Goal: Information Seeking & Learning: Learn about a topic

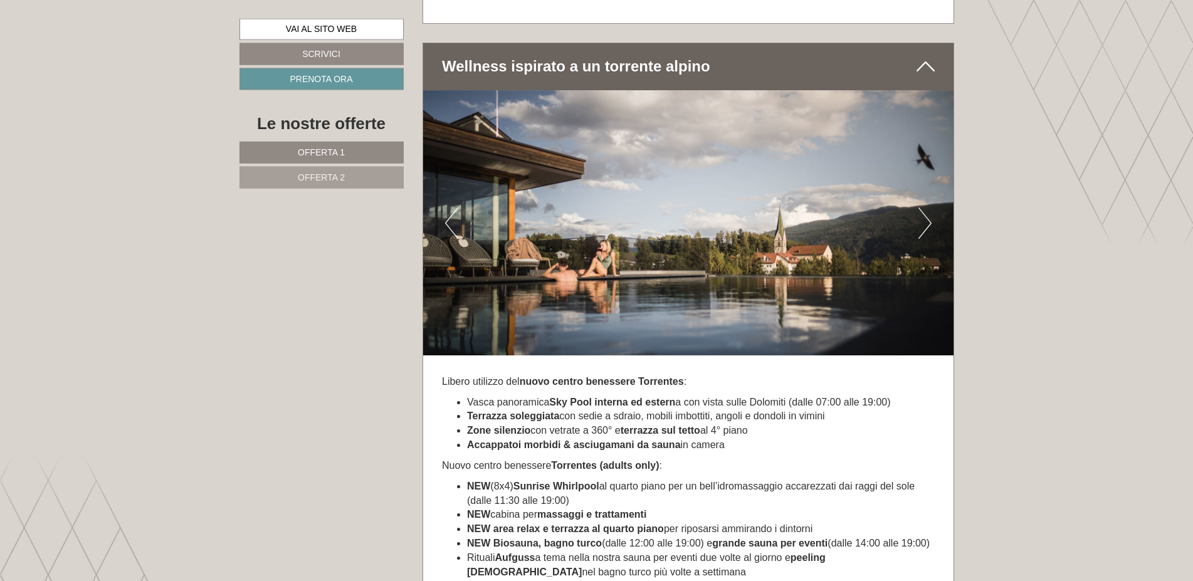
scroll to position [3325, 0]
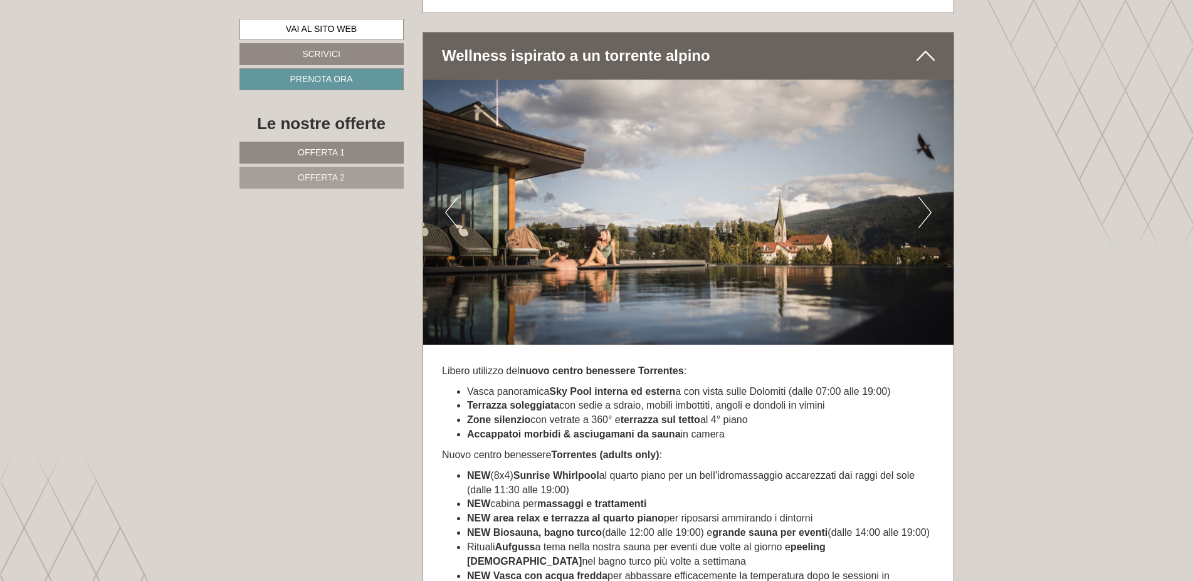
click at [924, 219] on button "Next" at bounding box center [925, 212] width 13 height 31
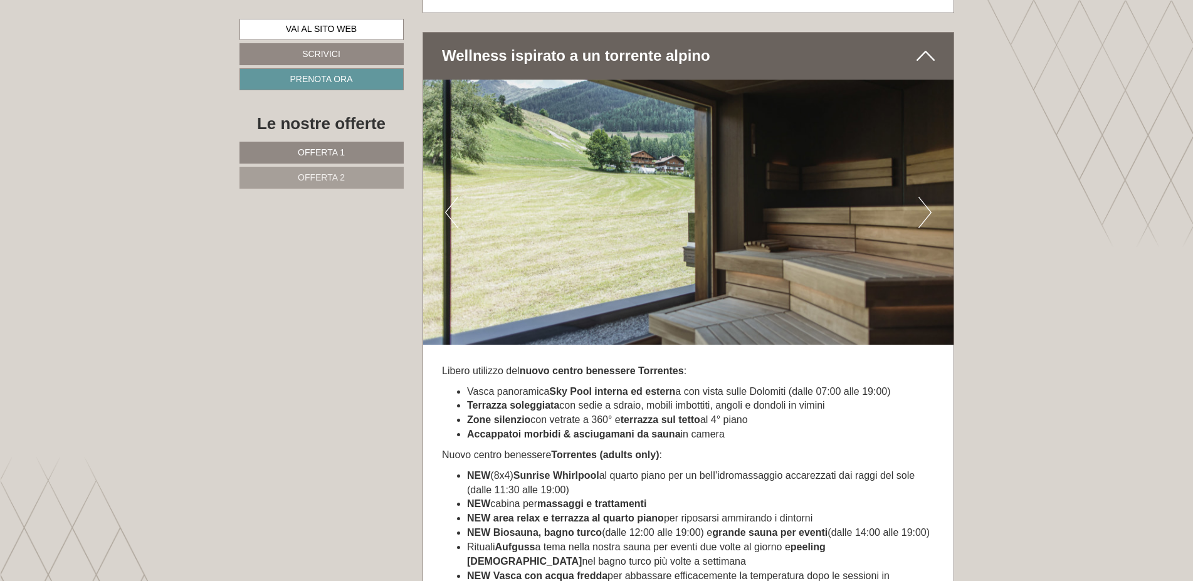
click at [921, 220] on button "Next" at bounding box center [925, 212] width 13 height 31
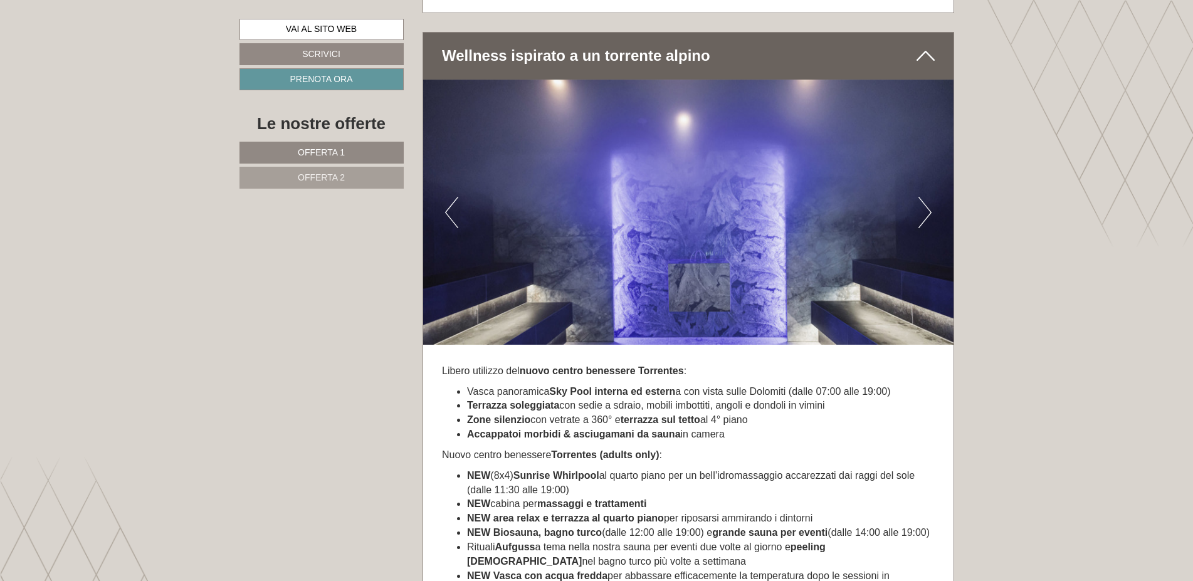
click at [917, 221] on img at bounding box center [688, 212] width 530 height 265
click at [924, 223] on button "Next" at bounding box center [925, 212] width 13 height 31
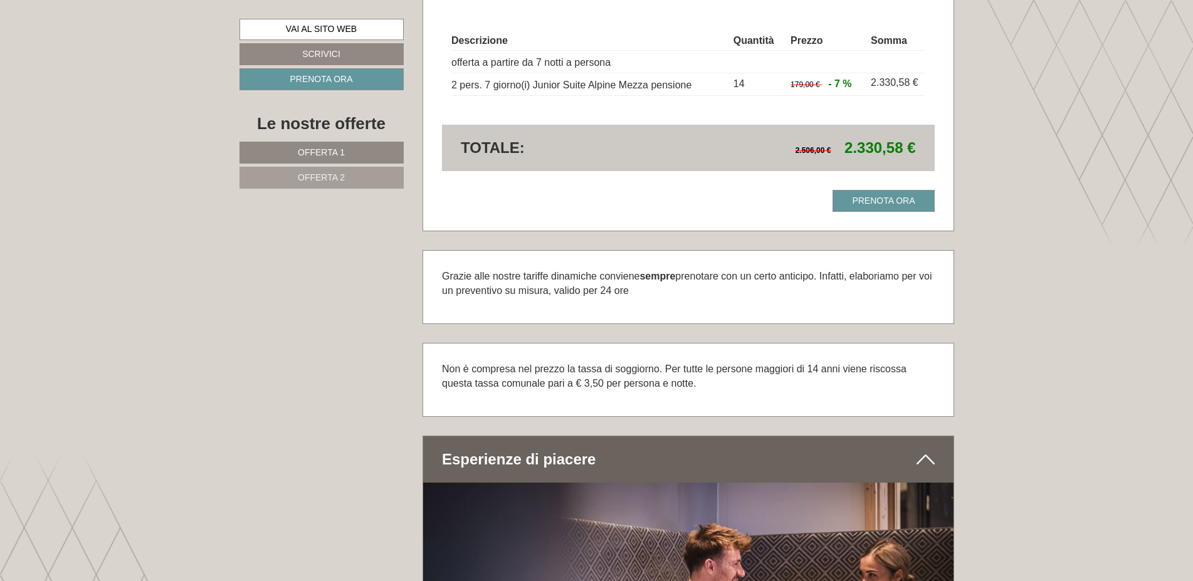
scroll to position [1855, 0]
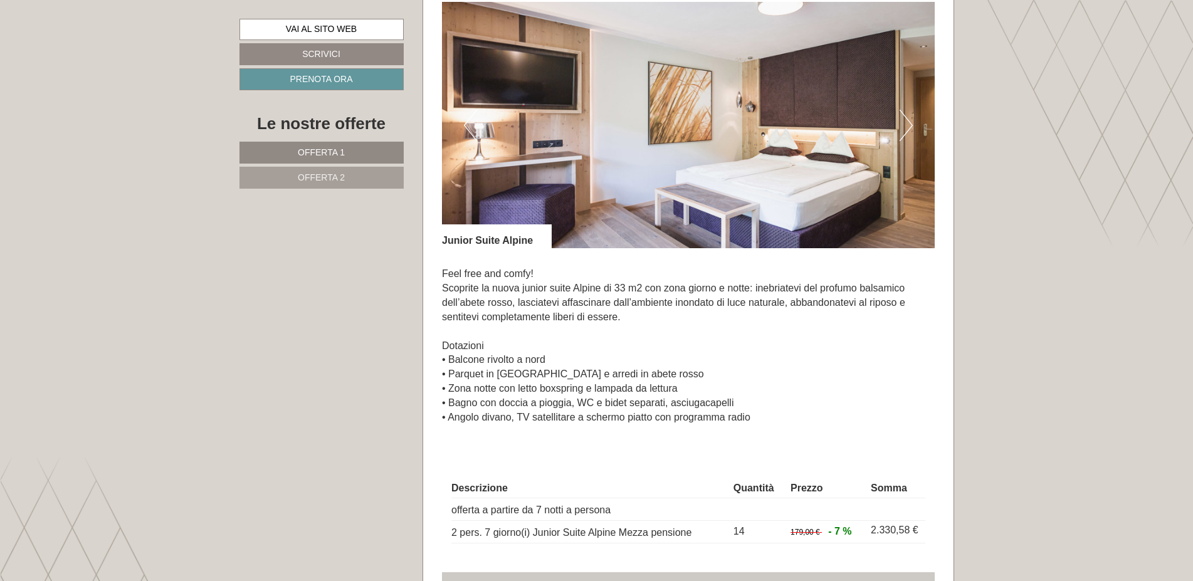
click at [903, 122] on button "Next" at bounding box center [906, 125] width 13 height 31
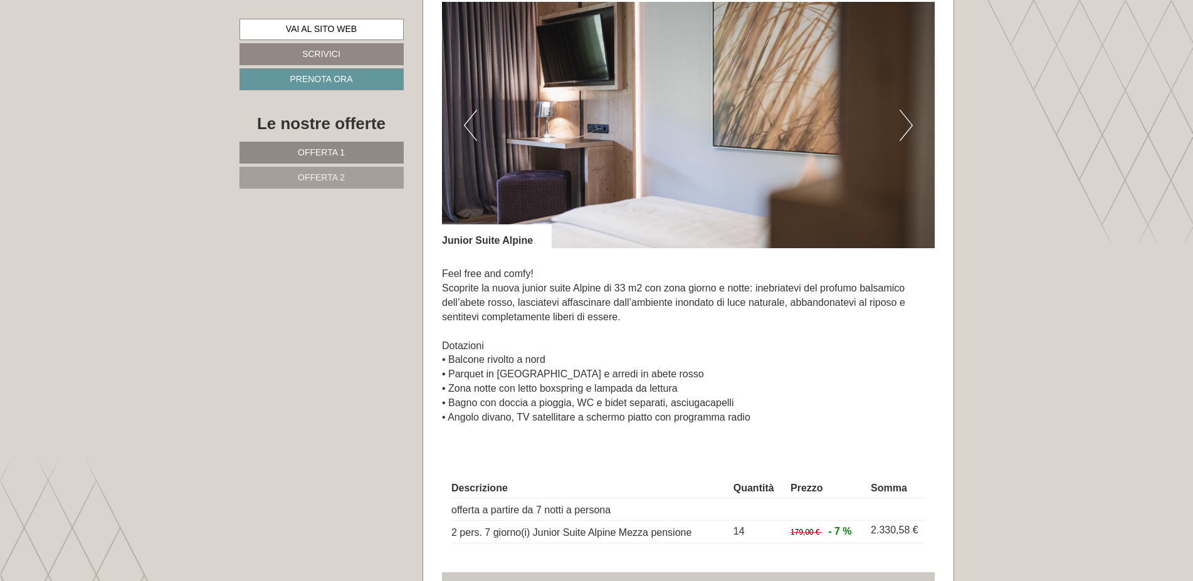
click at [905, 126] on button "Next" at bounding box center [906, 125] width 13 height 31
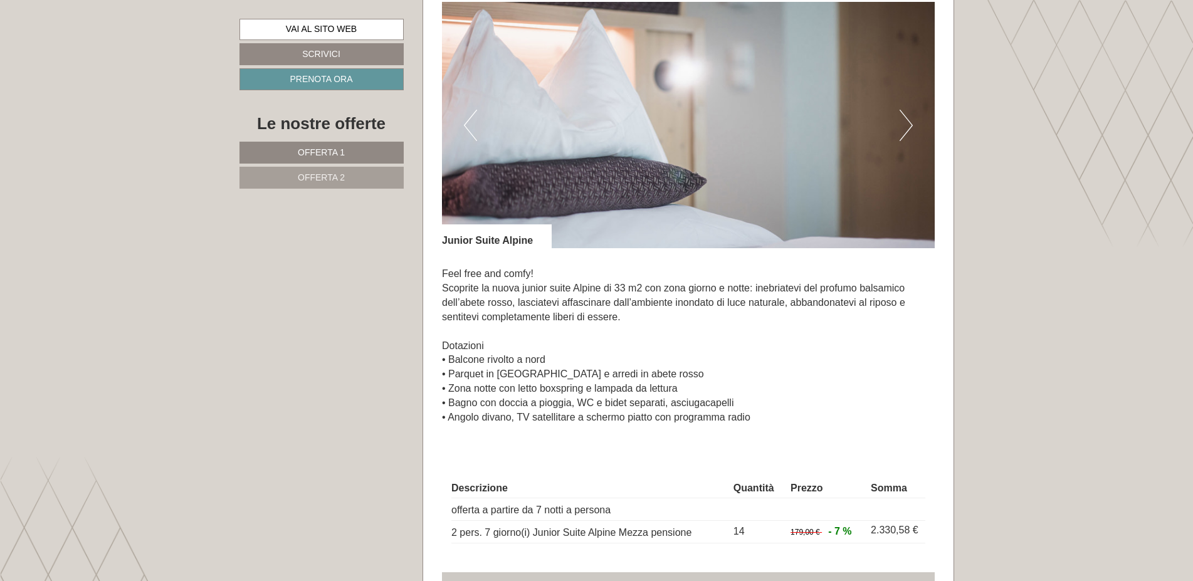
click at [905, 127] on button "Next" at bounding box center [906, 125] width 13 height 31
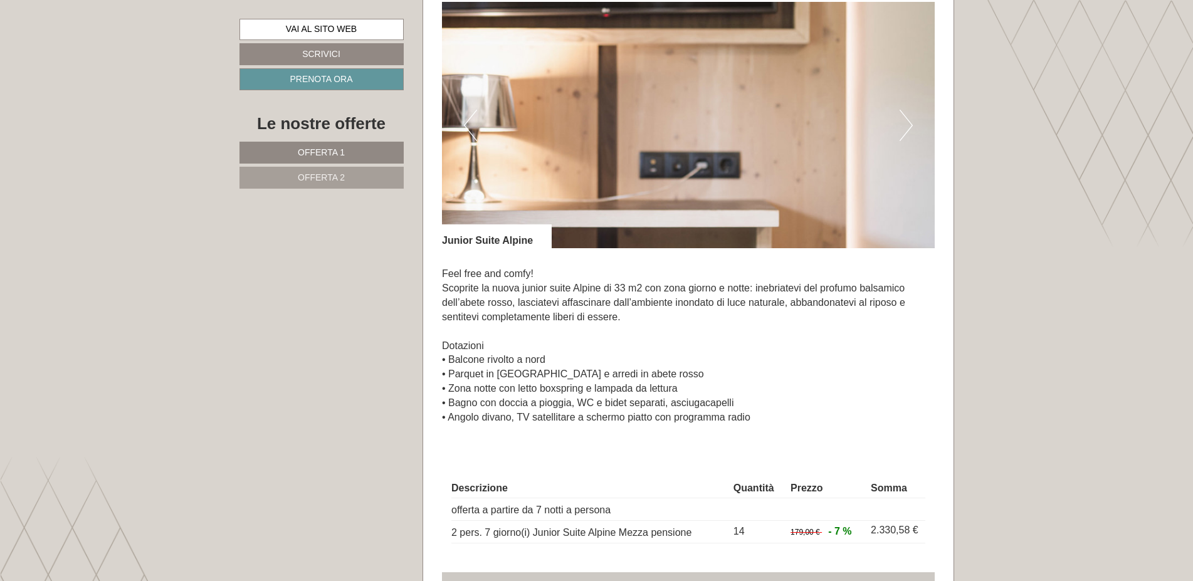
click at [905, 127] on button "Next" at bounding box center [906, 125] width 13 height 31
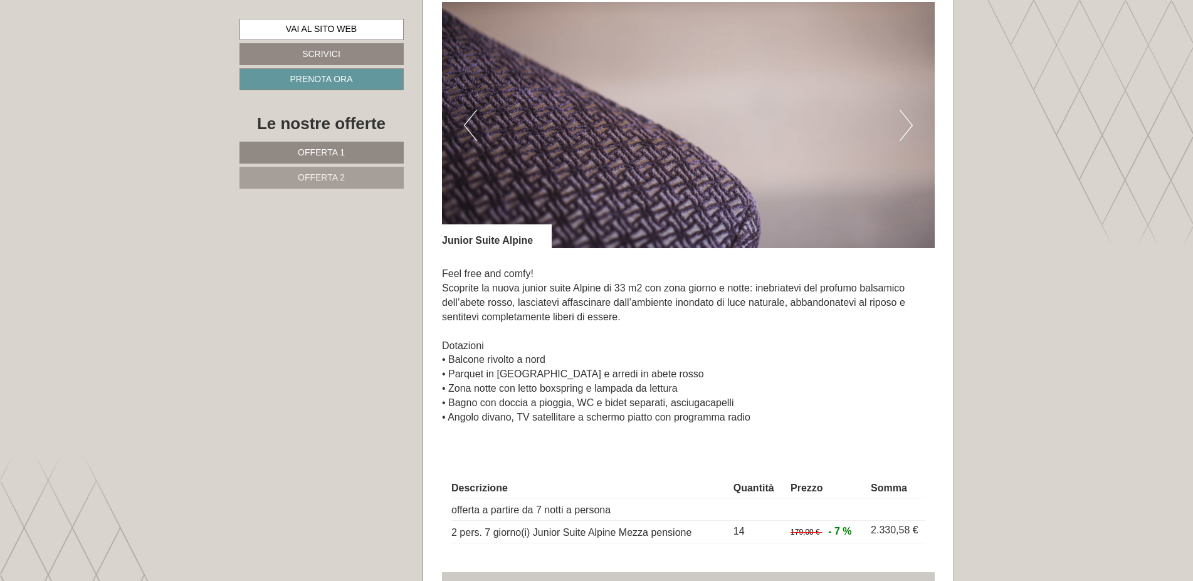
click at [905, 127] on button "Next" at bounding box center [906, 125] width 13 height 31
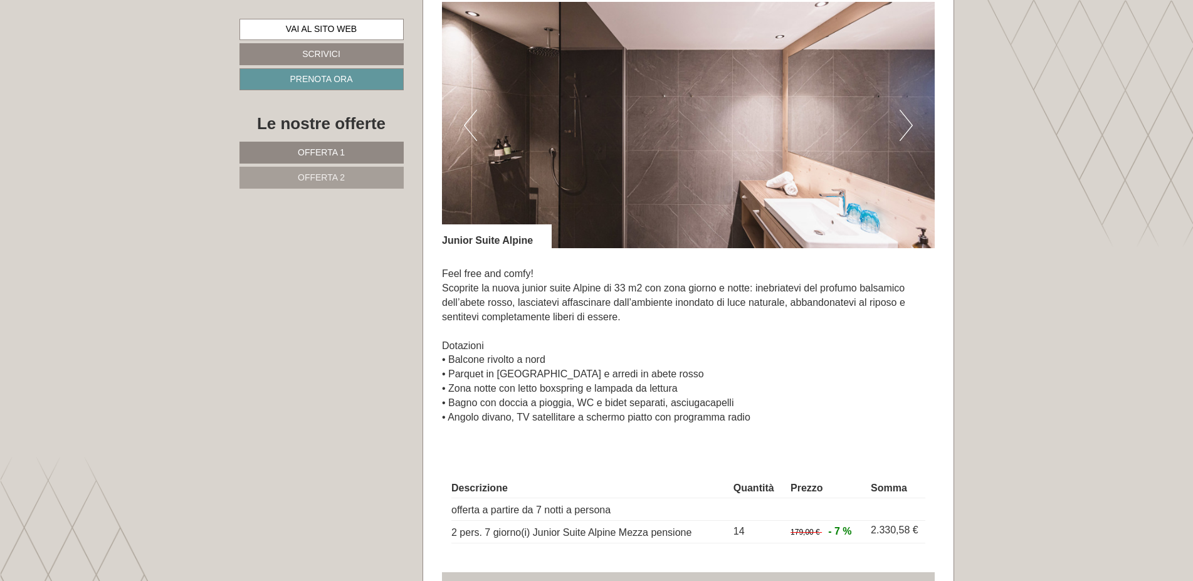
click at [899, 137] on img at bounding box center [688, 125] width 493 height 246
click at [904, 134] on button "Next" at bounding box center [906, 125] width 13 height 31
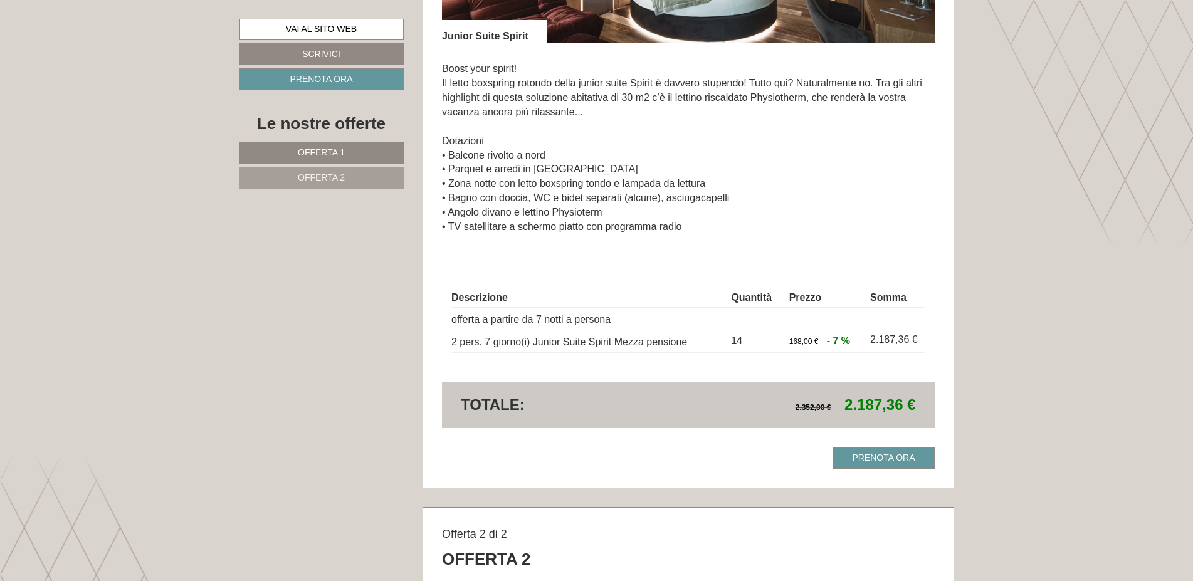
scroll to position [895, 0]
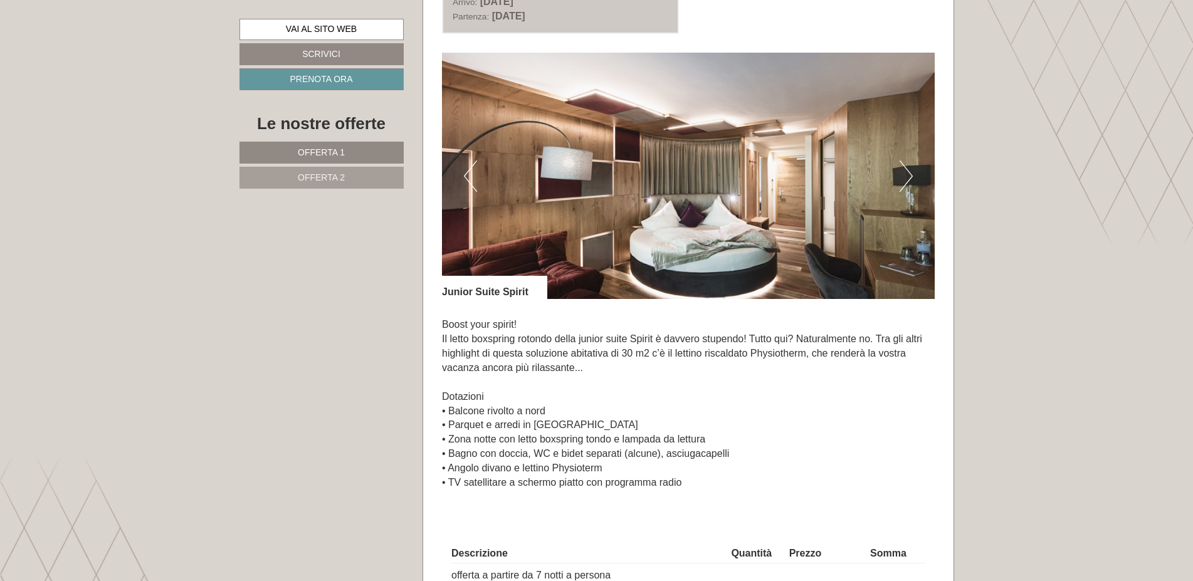
click at [905, 179] on button "Next" at bounding box center [906, 176] width 13 height 31
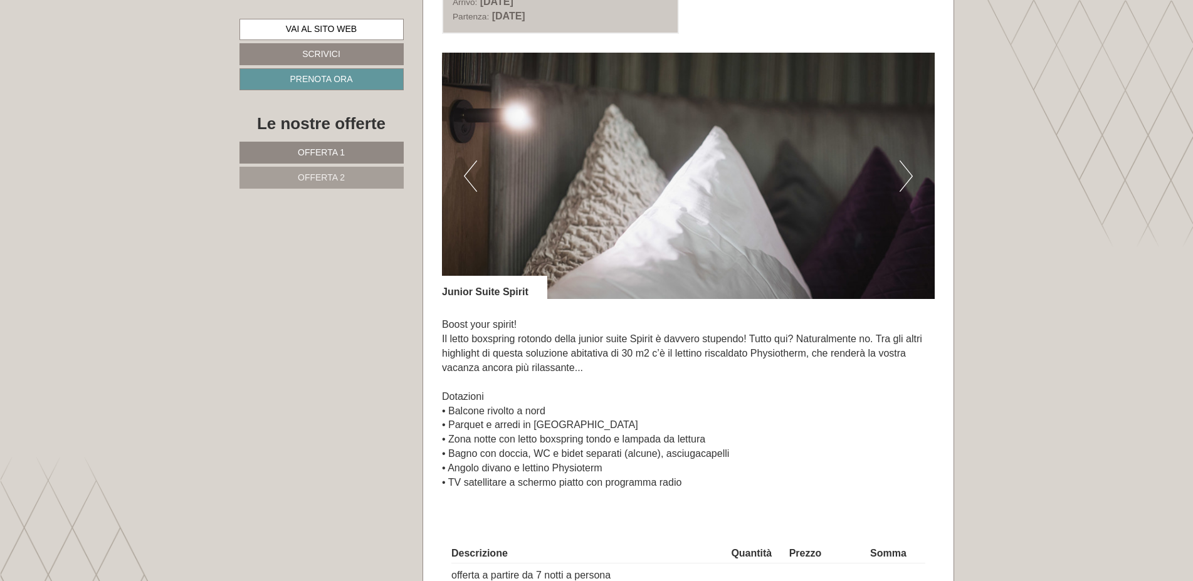
click at [909, 179] on button "Next" at bounding box center [906, 176] width 13 height 31
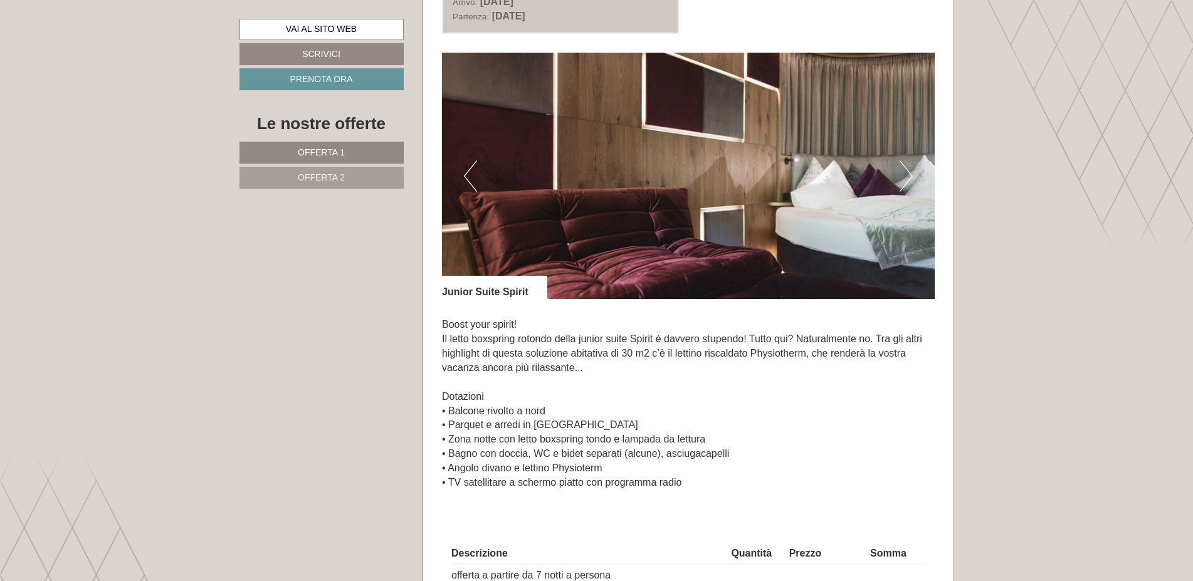
click at [907, 181] on button "Next" at bounding box center [906, 176] width 13 height 31
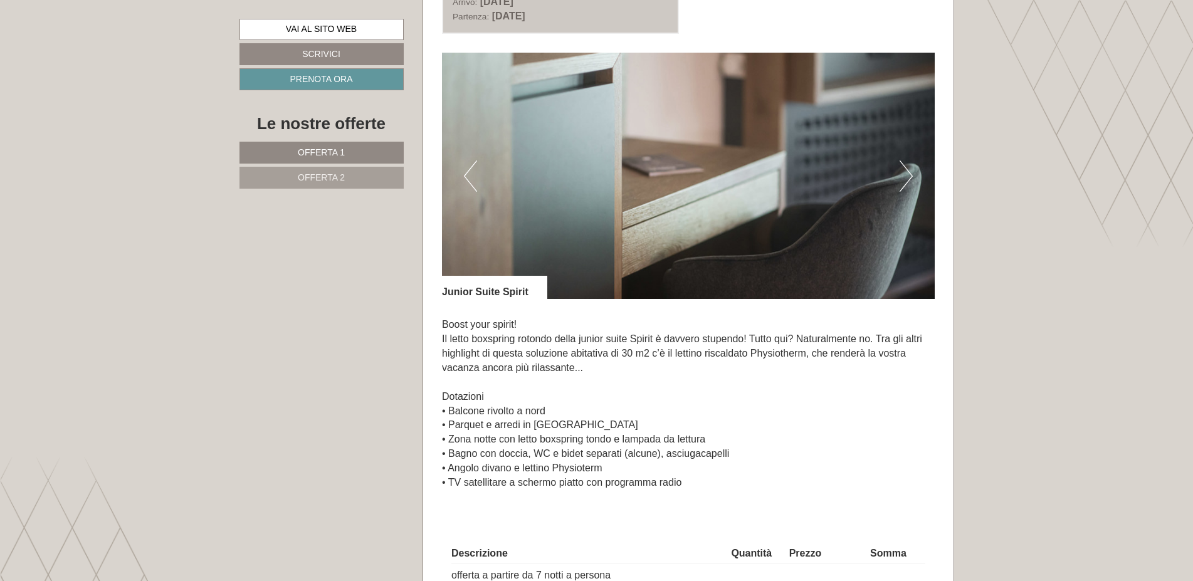
click at [907, 181] on button "Next" at bounding box center [906, 176] width 13 height 31
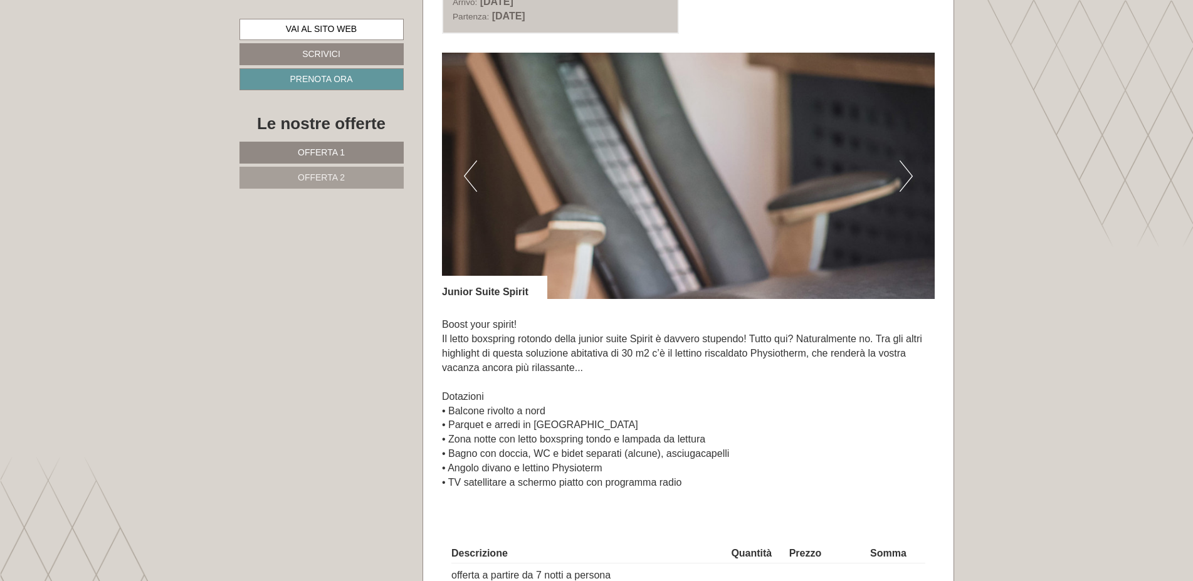
click at [907, 181] on button "Next" at bounding box center [906, 176] width 13 height 31
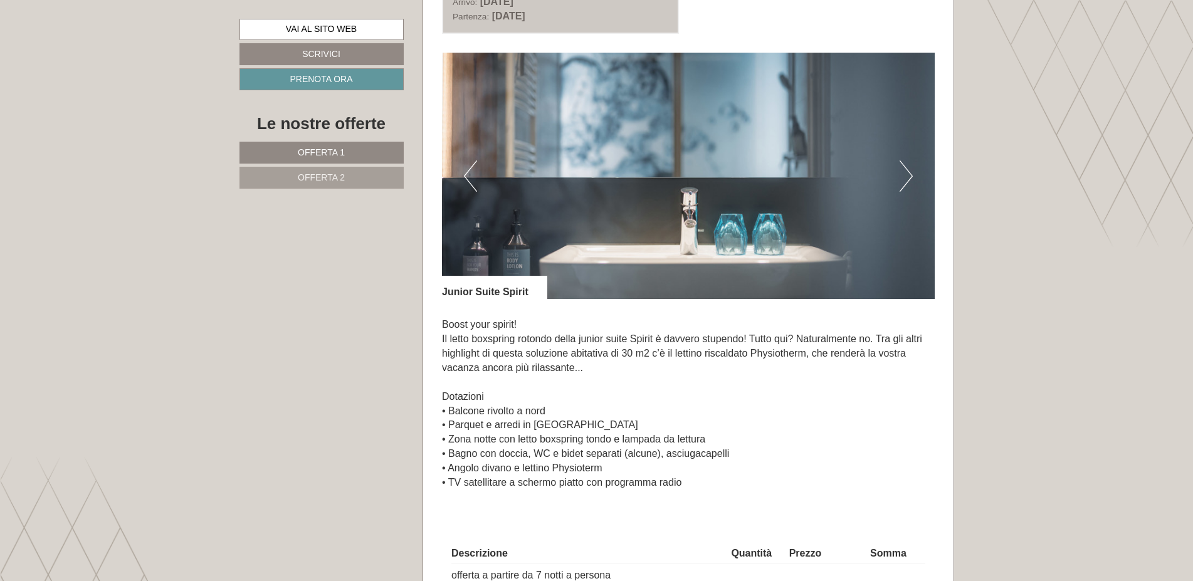
click at [905, 181] on button "Next" at bounding box center [906, 176] width 13 height 31
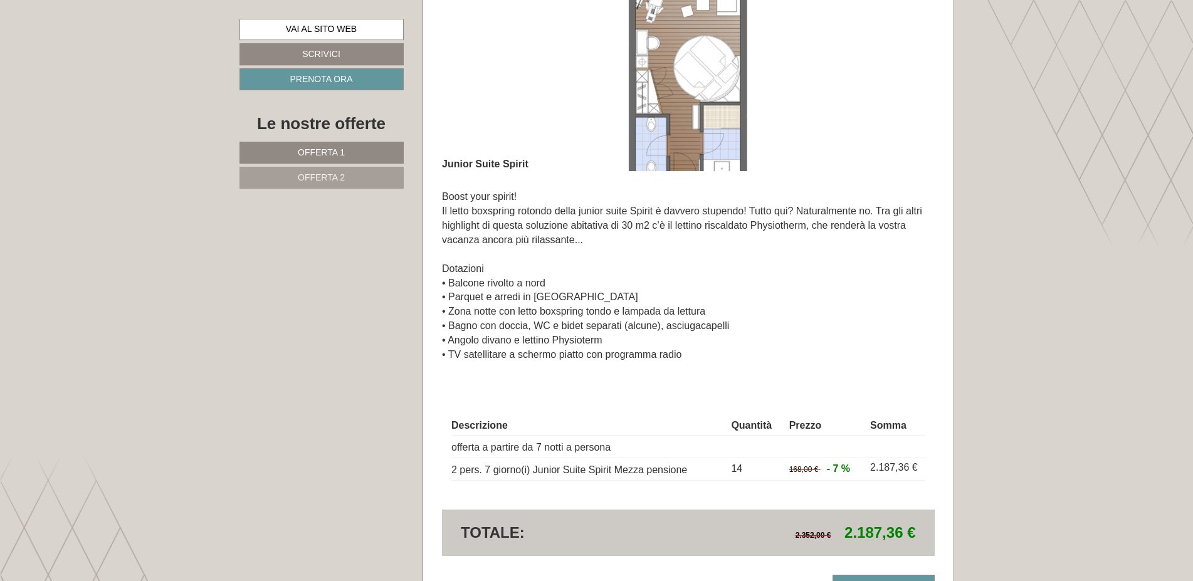
scroll to position [703, 0]
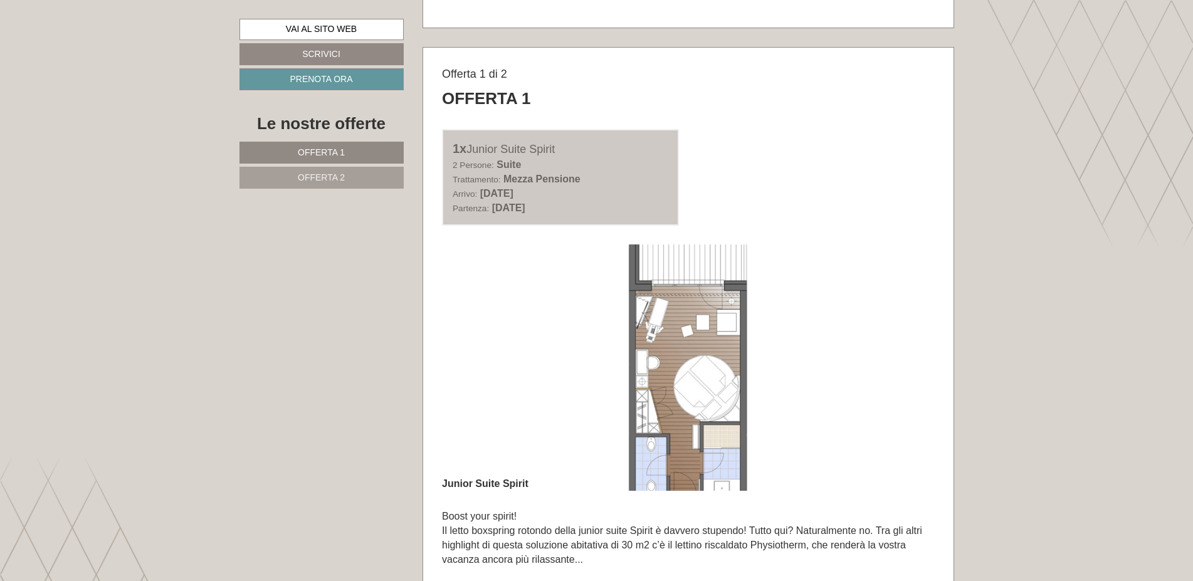
click at [529, 342] on img at bounding box center [688, 368] width 493 height 246
click at [710, 357] on img at bounding box center [688, 368] width 493 height 246
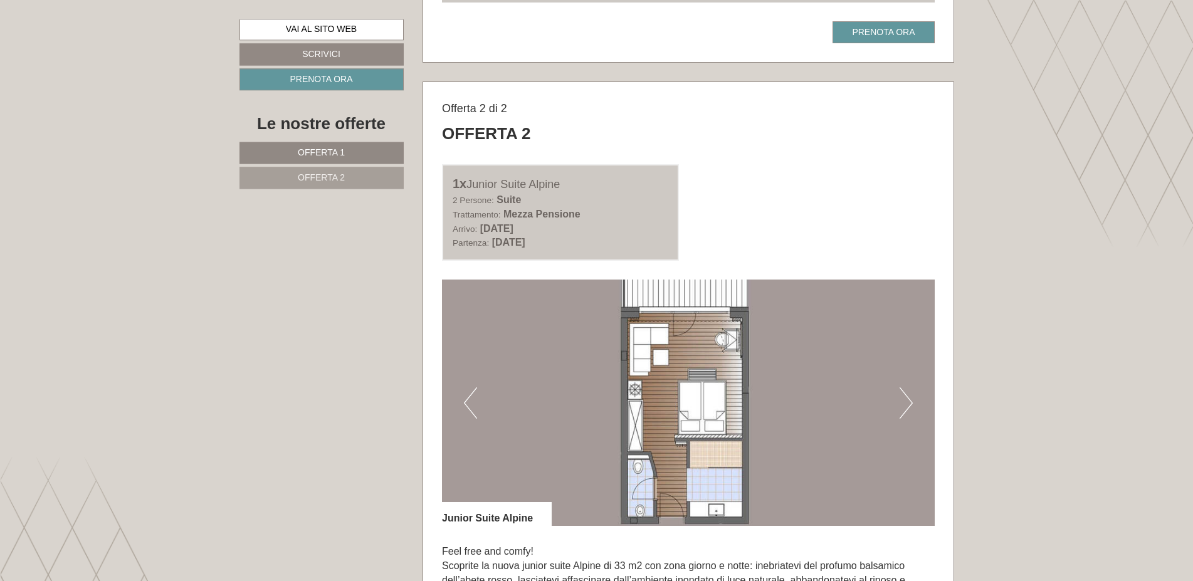
scroll to position [1663, 0]
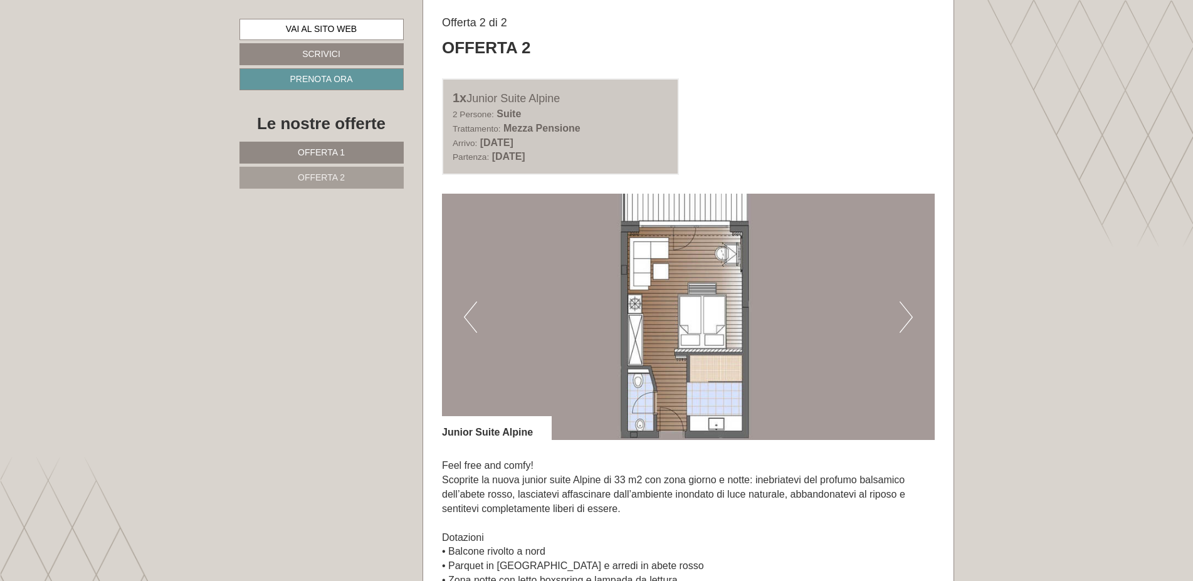
click at [472, 327] on button "Previous" at bounding box center [470, 317] width 13 height 31
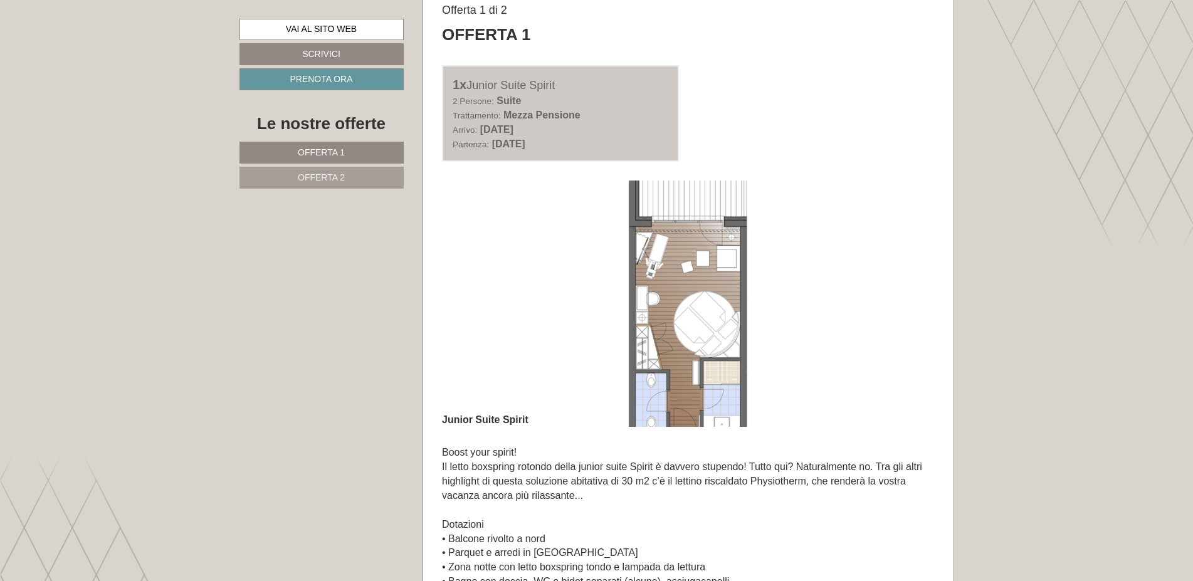
click at [342, 153] on span "Offerta 1" at bounding box center [321, 152] width 47 height 10
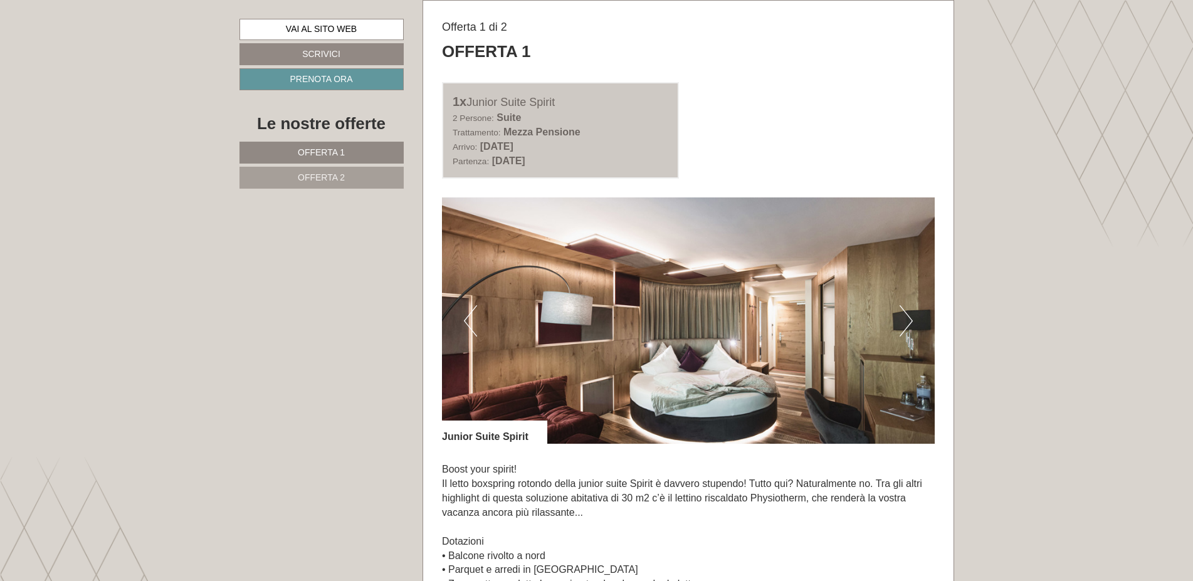
click at [903, 335] on button "Next" at bounding box center [906, 320] width 13 height 31
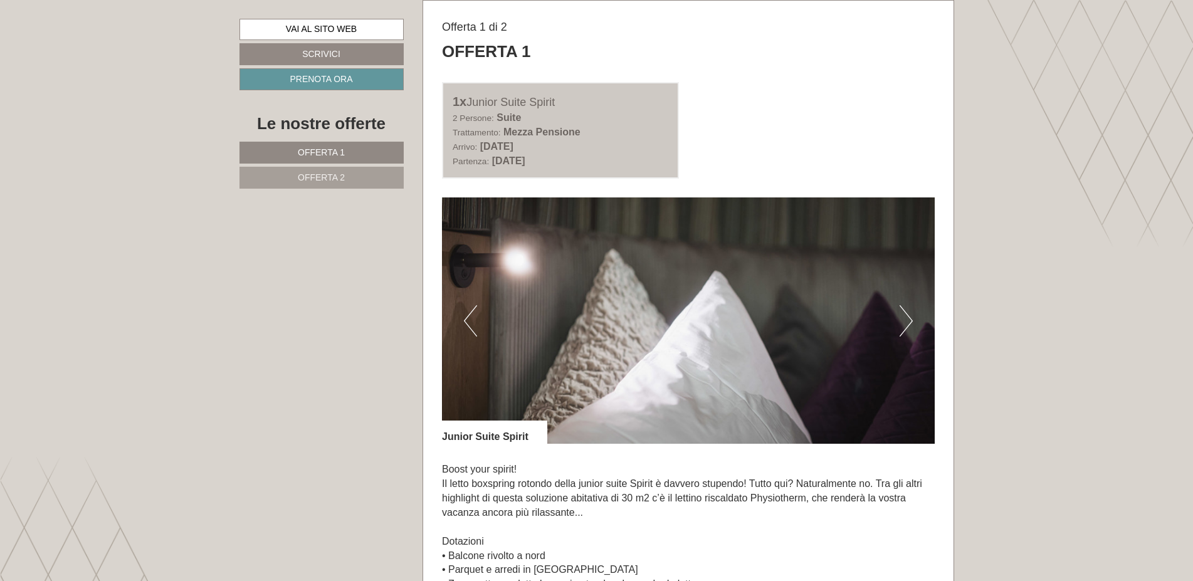
click at [903, 335] on button "Next" at bounding box center [906, 320] width 13 height 31
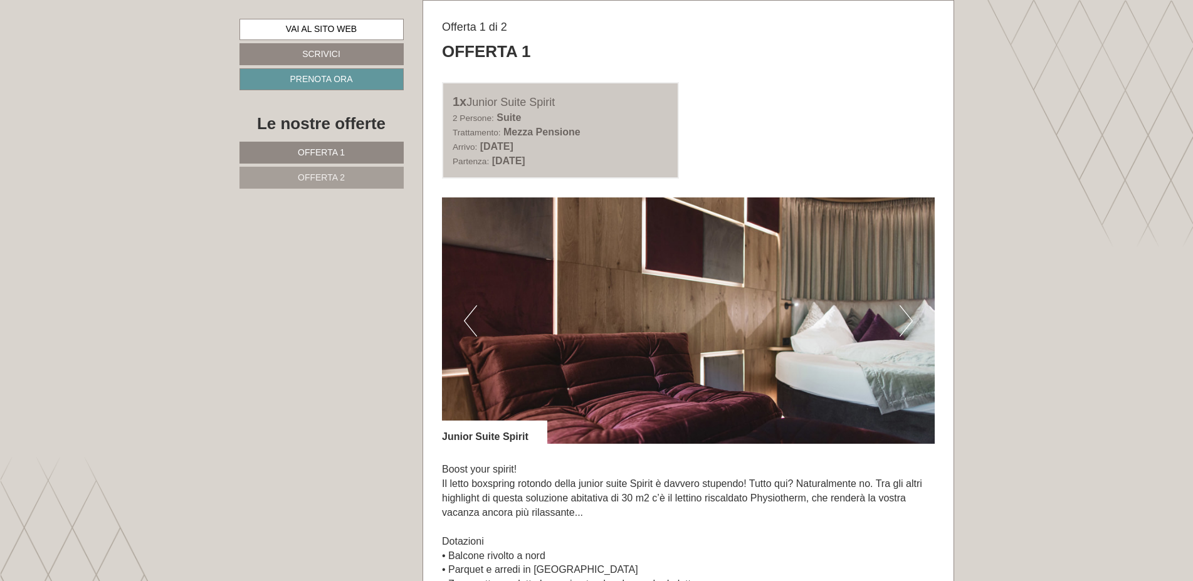
click at [903, 335] on button "Next" at bounding box center [906, 320] width 13 height 31
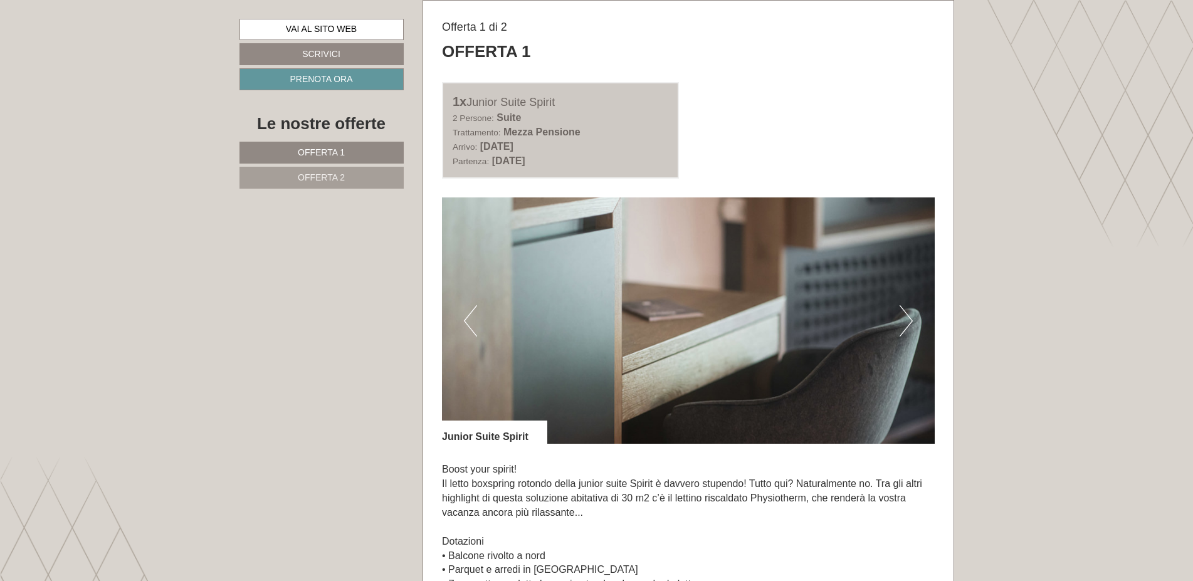
click at [903, 335] on button "Next" at bounding box center [906, 320] width 13 height 31
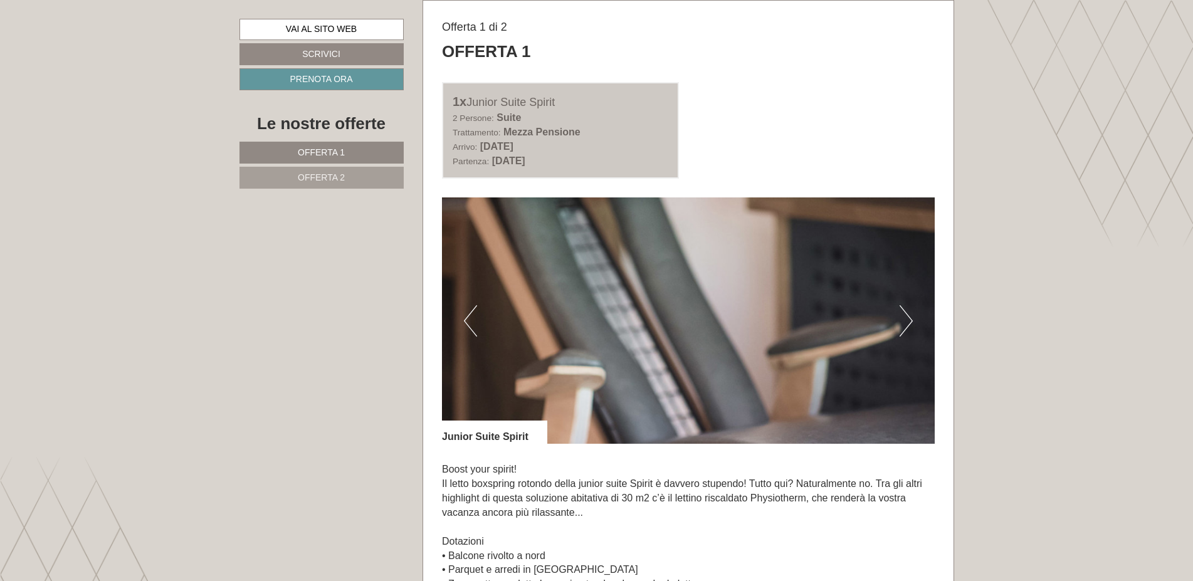
click at [903, 324] on button "Next" at bounding box center [906, 320] width 13 height 31
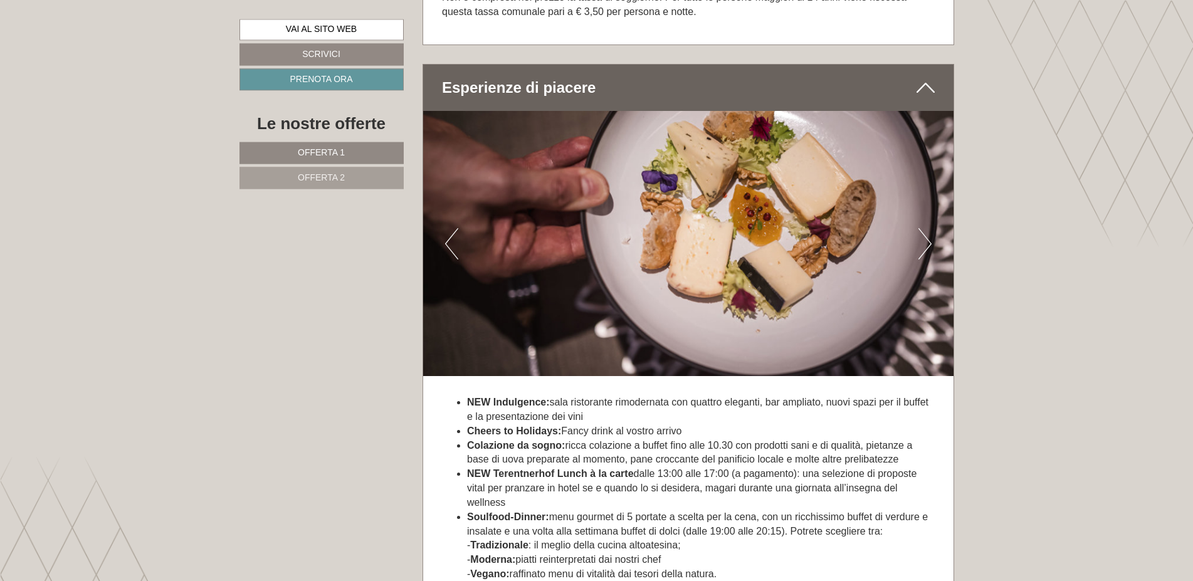
scroll to position [1838, 0]
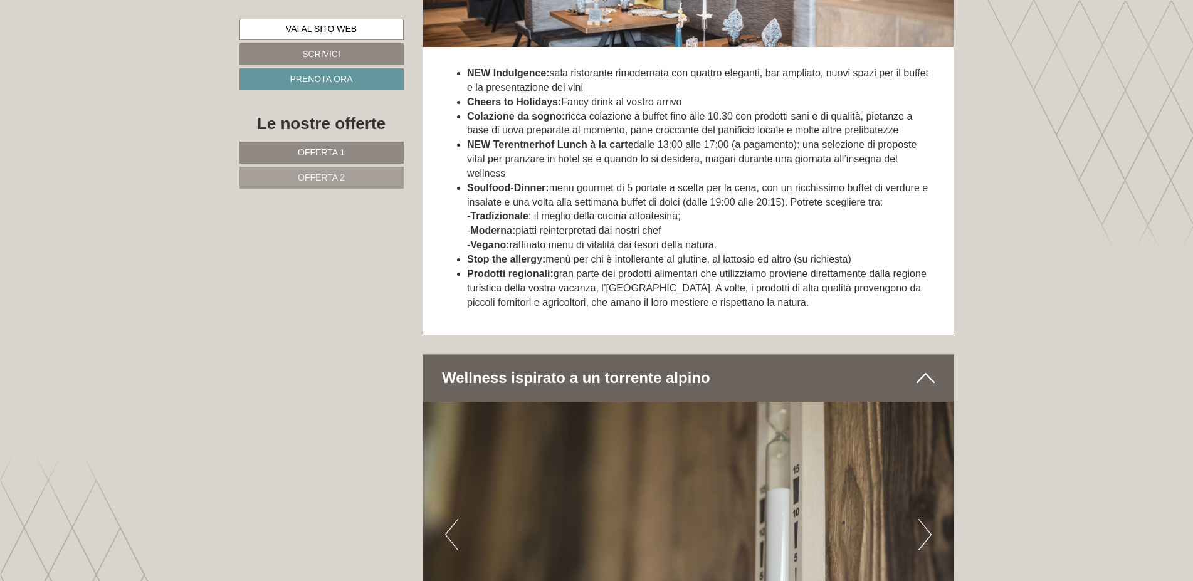
click at [312, 181] on span "Offerta 2" at bounding box center [321, 177] width 47 height 10
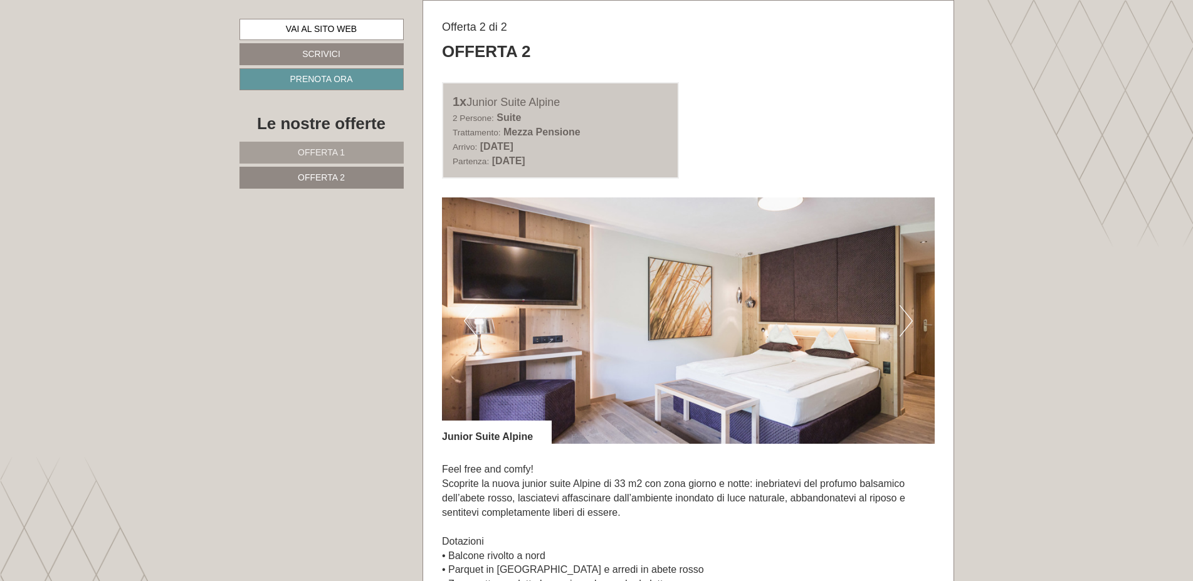
click at [903, 326] on button "Next" at bounding box center [906, 320] width 13 height 31
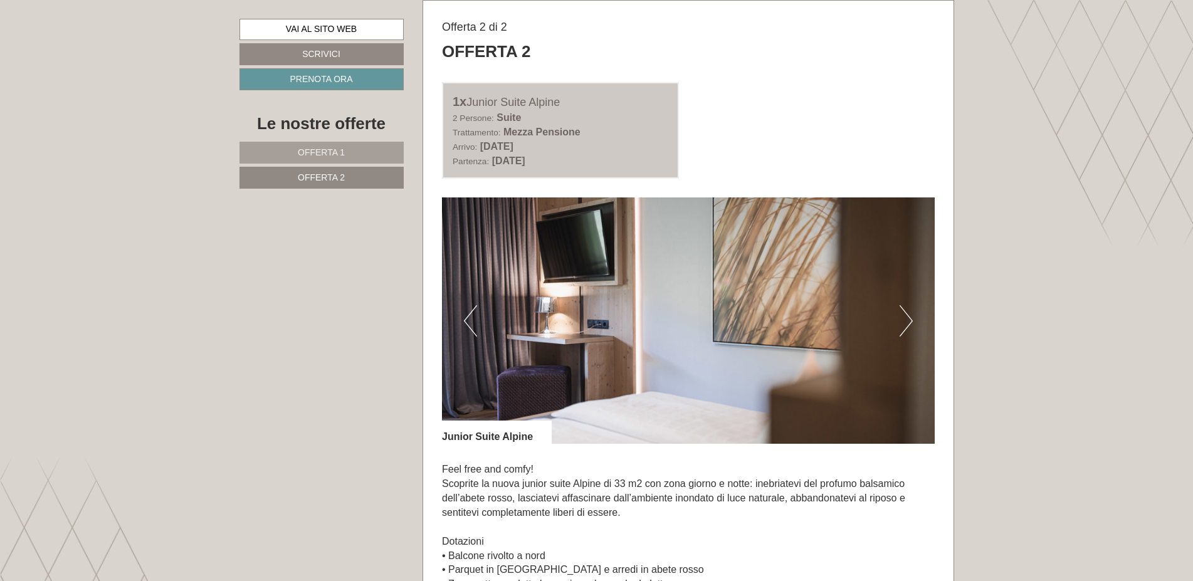
click at [898, 330] on div "Previous" at bounding box center [688, 320] width 493 height 246
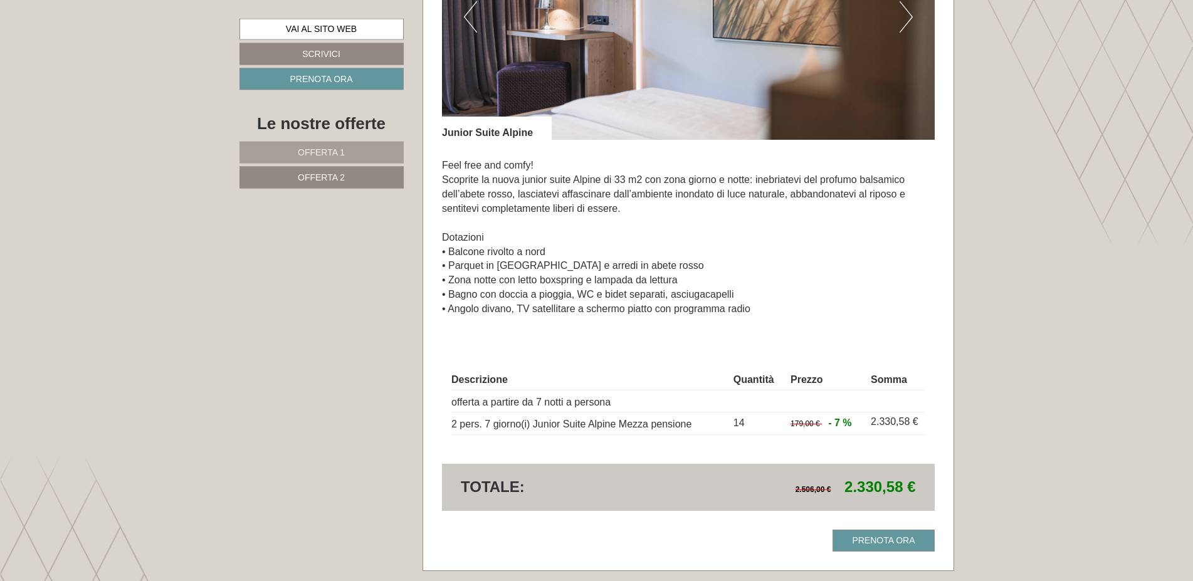
scroll to position [1006, 0]
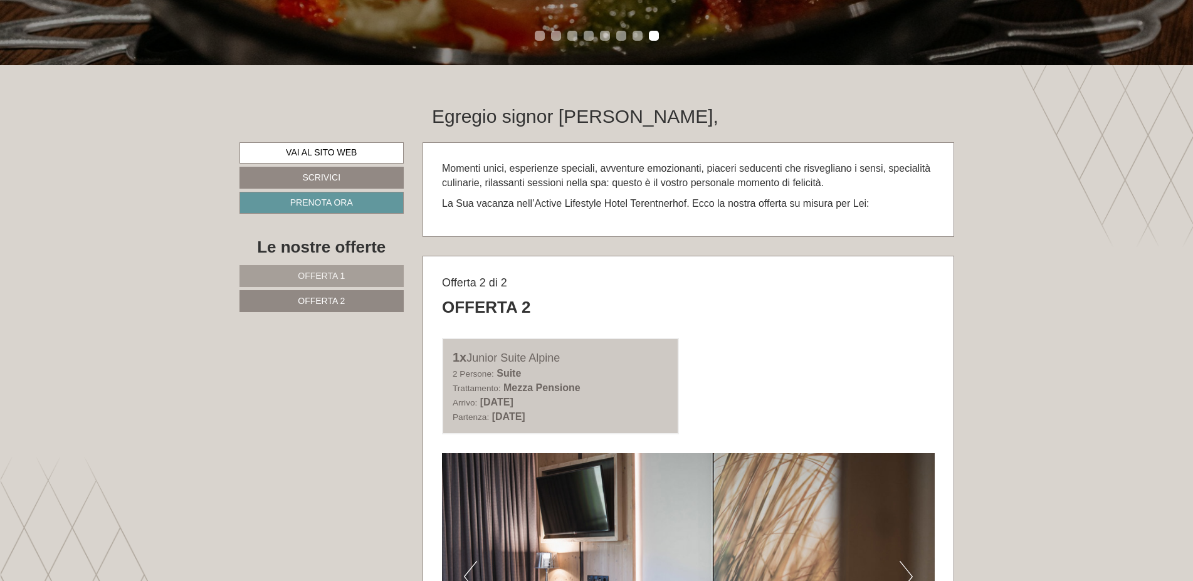
click at [337, 273] on span "Offerta 1" at bounding box center [321, 276] width 47 height 10
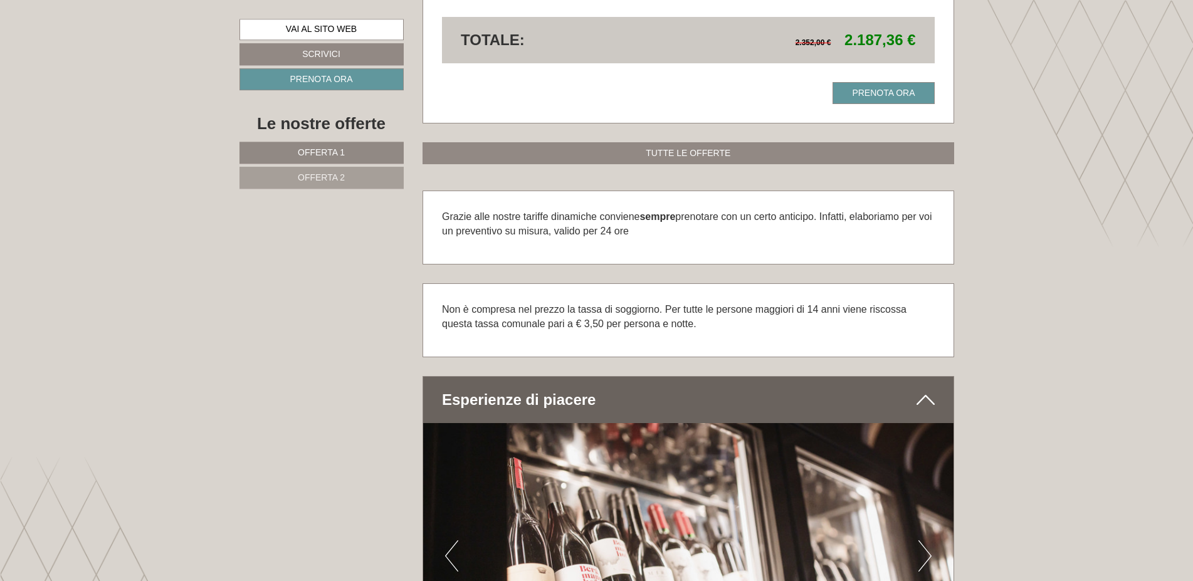
scroll to position [1518, 0]
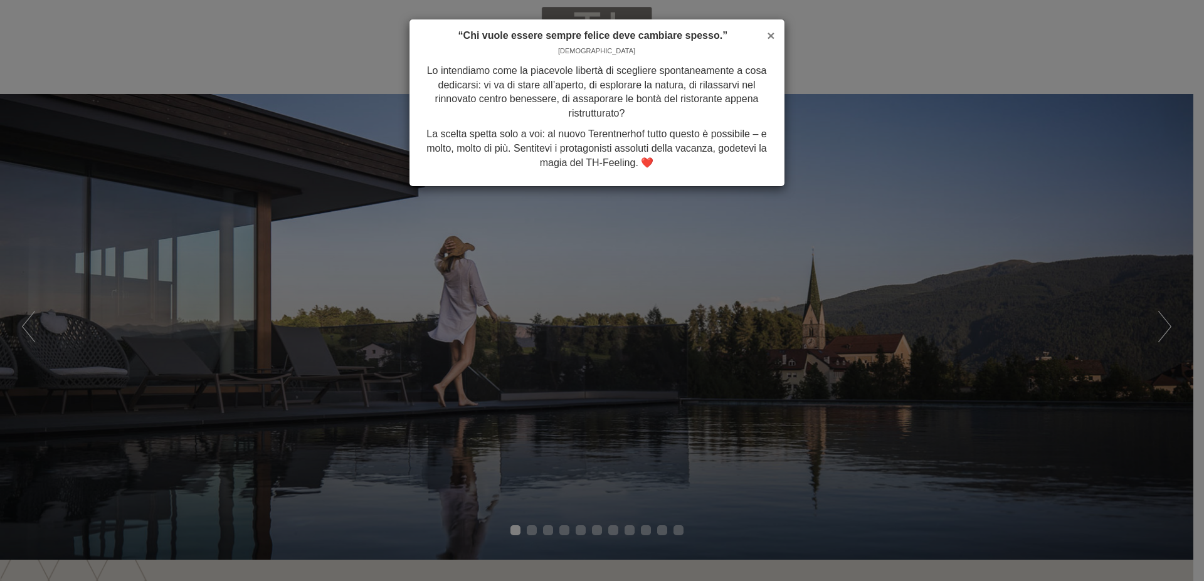
click at [769, 31] on span "×" at bounding box center [771, 35] width 8 height 14
